Goal: Information Seeking & Learning: Learn about a topic

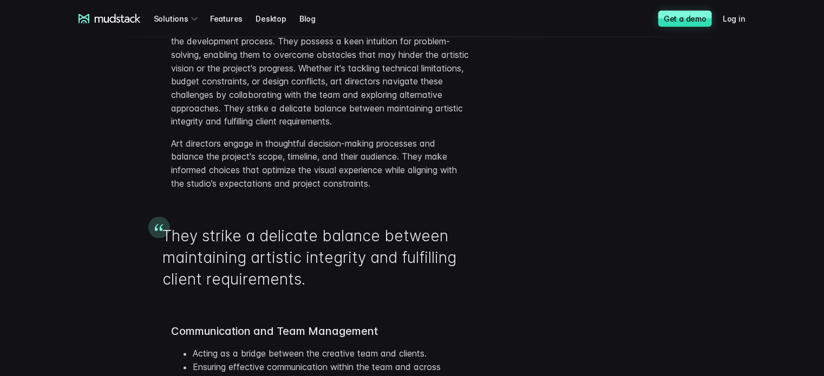
scroll to position [926, 0]
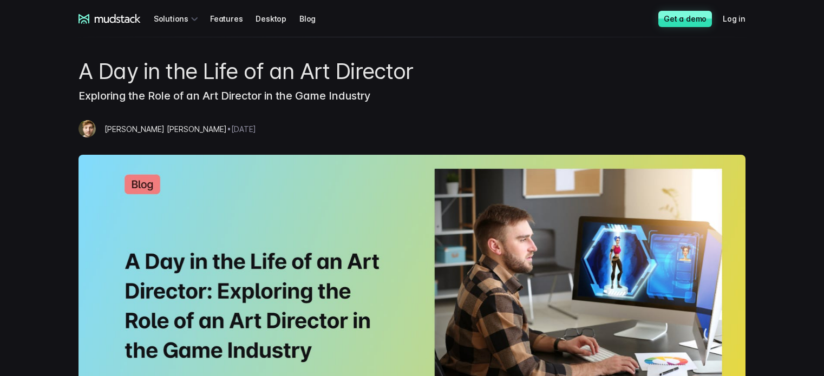
scroll to position [926, 0]
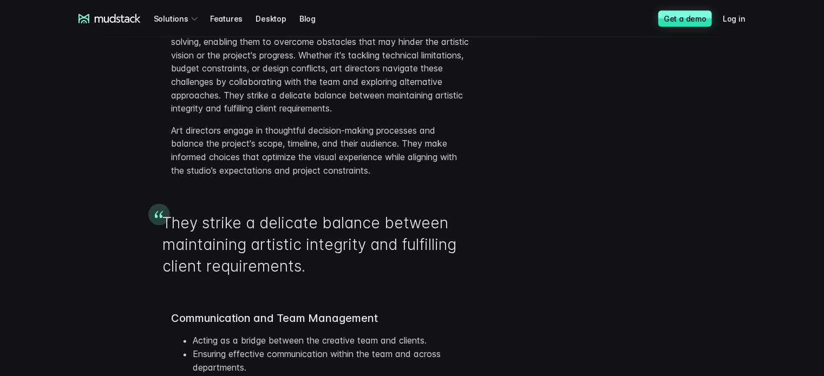
scroll to position [926, 0]
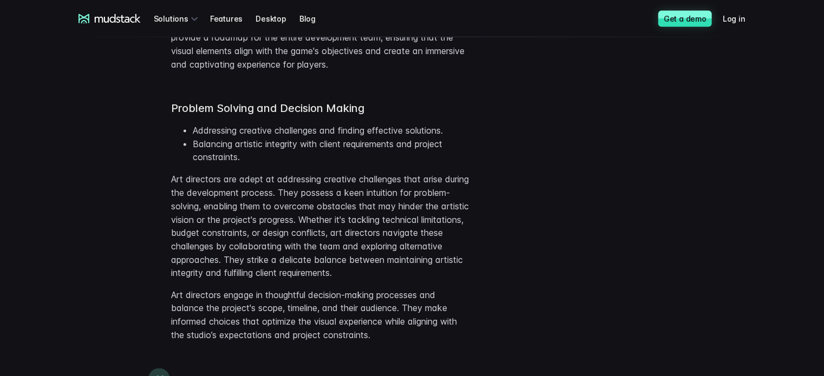
scroll to position [764, 0]
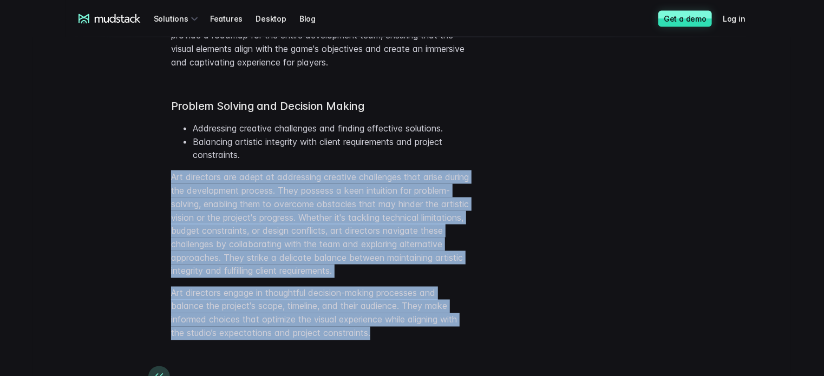
drag, startPoint x: 160, startPoint y: 180, endPoint x: 418, endPoint y: 344, distance: 305.1
click at [418, 344] on div "Problem Solving and Decision Making Addressing creative challenges and finding …" at bounding box center [411, 213] width 693 height 271
copy div "Art directors are adept at addressing creative challenges that arise during the…"
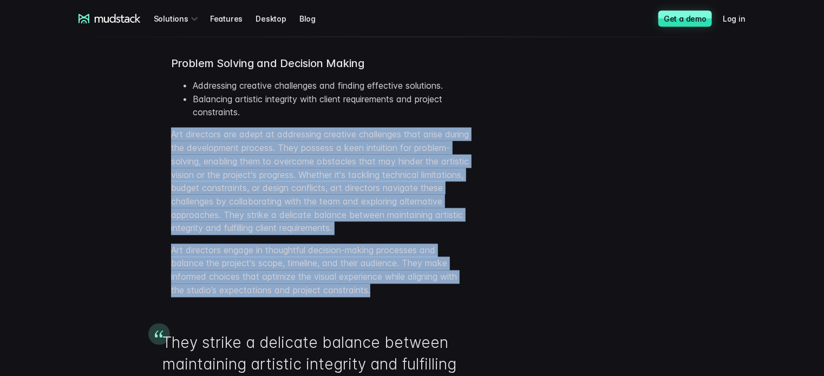
scroll to position [807, 0]
copy div "Art directors are adept at addressing creative challenges that arise during the…"
